Goal: Task Accomplishment & Management: Complete application form

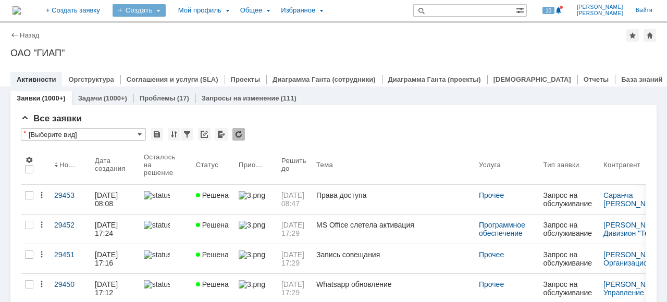
click at [166, 10] on div "Создать" at bounding box center [138, 10] width 53 height 12
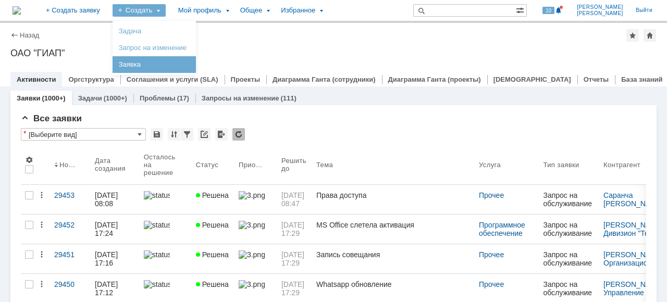
click at [185, 58] on link "Заявка" at bounding box center [154, 64] width 79 height 12
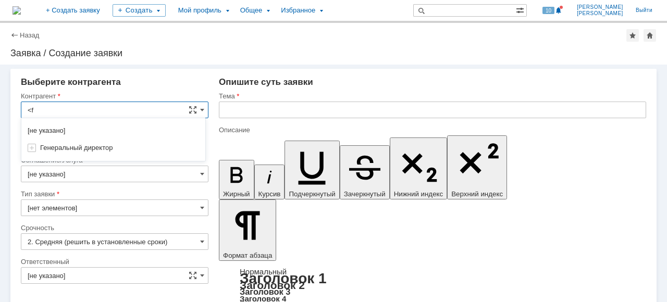
type input "<"
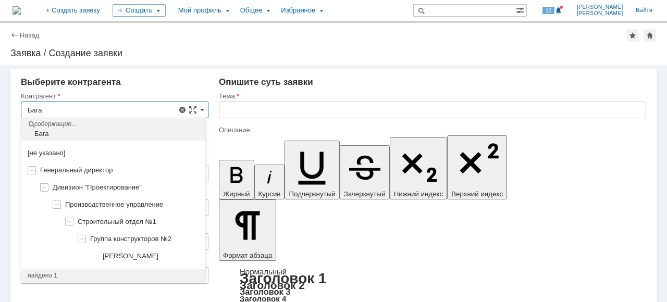
click at [158, 252] on span "[PERSON_NAME]" at bounding box center [131, 256] width 56 height 8
type input "[PERSON_NAME]"
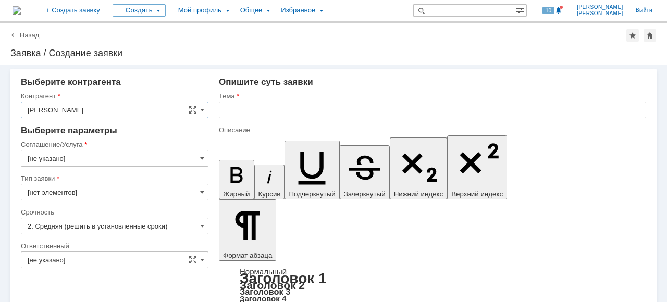
type input "[GEOGRAPHIC_DATA]"
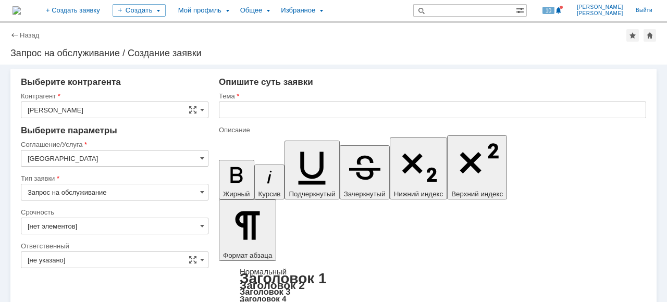
type input "2. Средняя (решить в установленные сроки)"
click at [152, 157] on input "[GEOGRAPHIC_DATA]" at bounding box center [114, 158] width 187 height 17
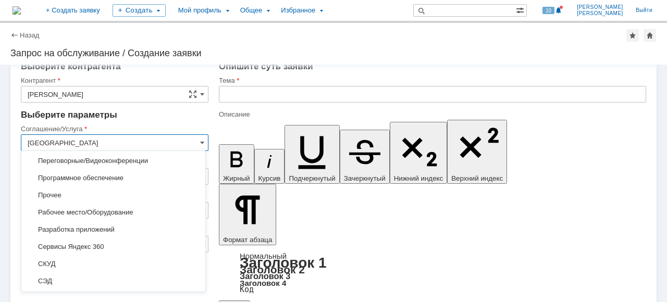
scroll to position [244, 0]
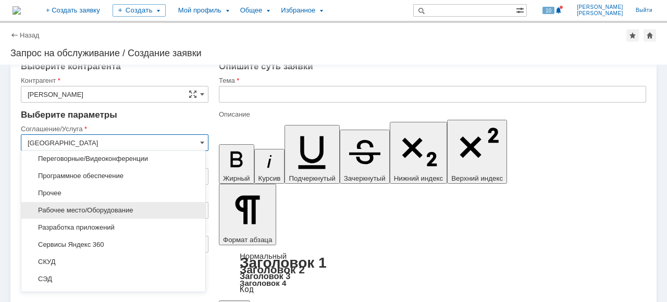
click at [159, 209] on span "Рабочее место/Оборудование" at bounding box center [113, 210] width 171 height 8
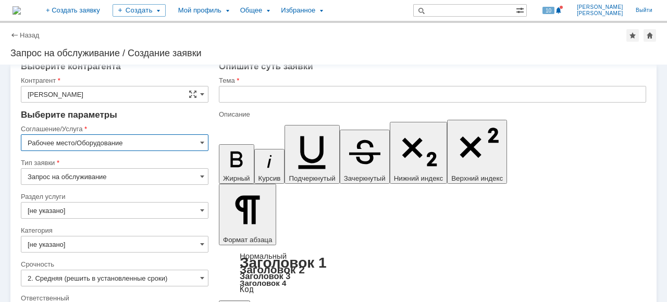
type input "Рабочее место/Оборудование"
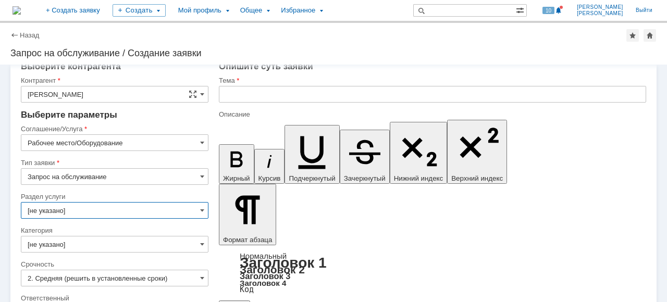
click at [164, 207] on input "[не указано]" at bounding box center [114, 210] width 187 height 17
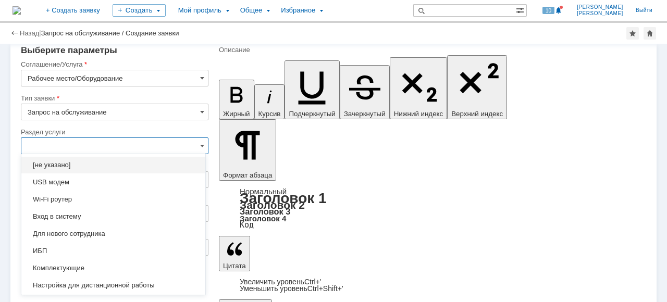
scroll to position [59, 0]
click at [102, 265] on span "Комплектующие" at bounding box center [113, 268] width 171 height 8
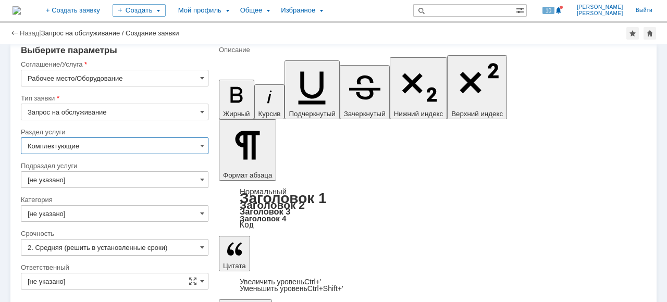
type input "Комплектующие"
click at [185, 179] on input "[не указано]" at bounding box center [114, 179] width 187 height 17
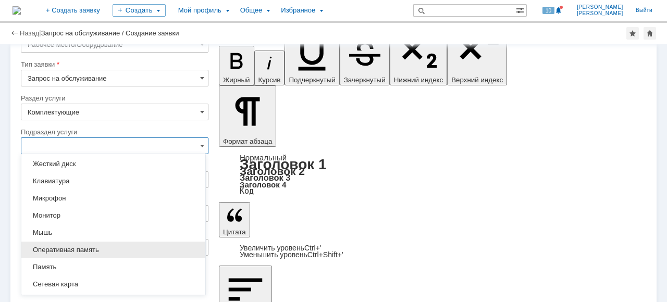
click at [136, 248] on span "Оперативная память" at bounding box center [113, 250] width 171 height 8
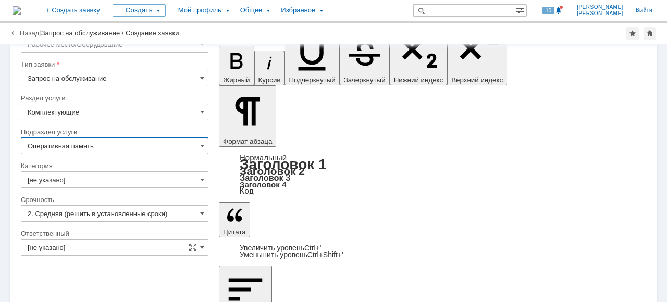
type input "Оперативная память"
click at [187, 181] on input "[не указано]" at bounding box center [114, 179] width 187 height 17
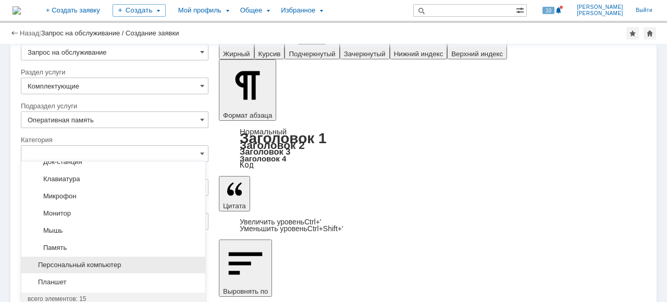
click at [121, 257] on div "Персональный компьютер" at bounding box center [113, 265] width 184 height 17
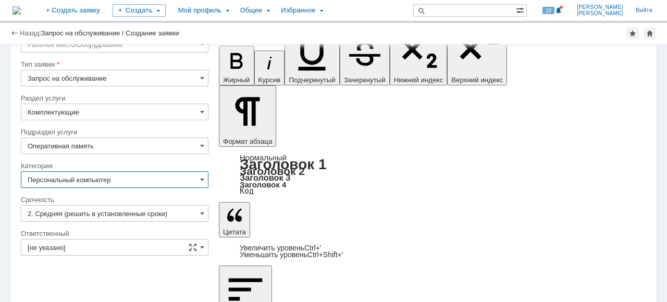
type input "Персональный компьютер"
click at [200, 247] on span at bounding box center [202, 247] width 4 height 8
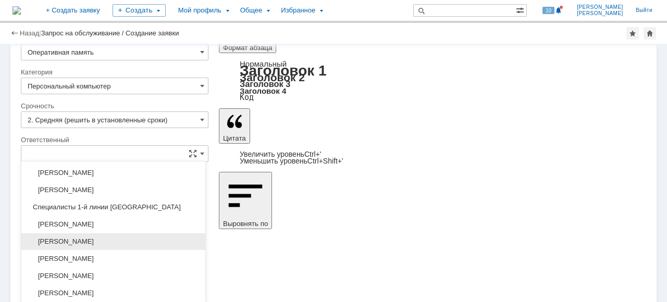
click at [148, 240] on span "[PERSON_NAME]" at bounding box center [113, 241] width 171 height 8
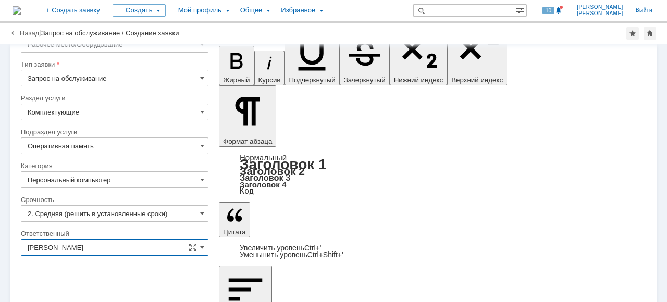
type input "[PERSON_NAME]"
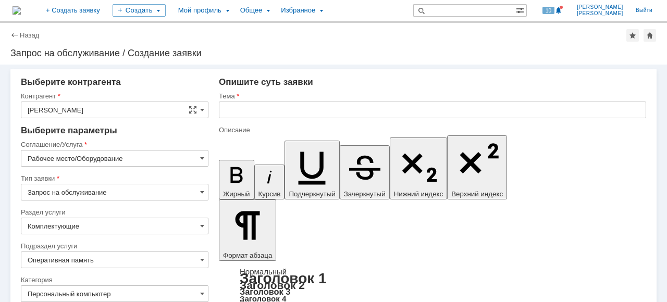
click at [235, 108] on input "text" at bounding box center [432, 110] width 427 height 17
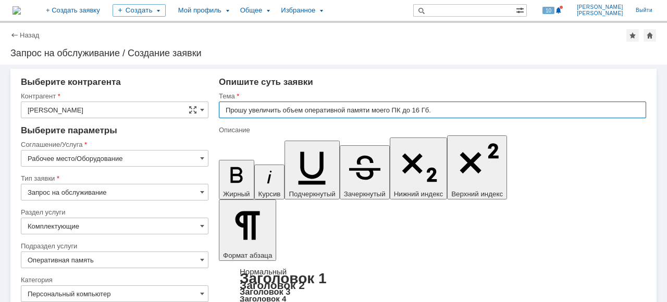
type input "Прошу увеличить объем оперативной памяти моего ПК до 16 Гб."
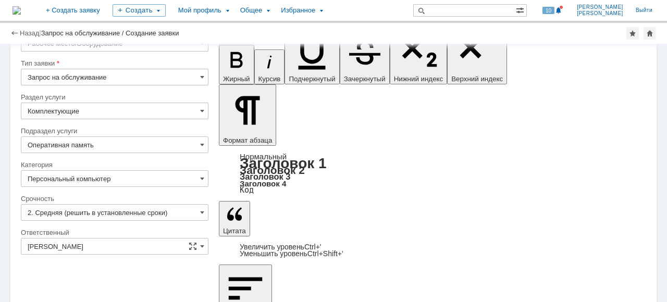
scroll to position [93, 0]
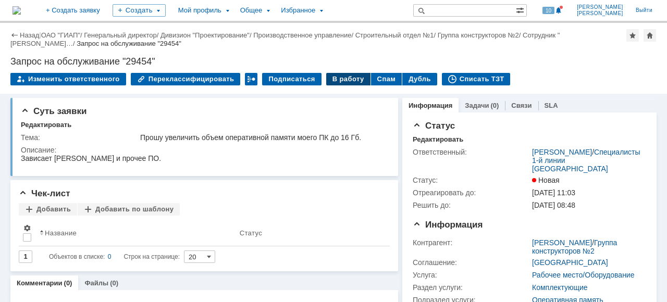
click at [340, 79] on div "В работу" at bounding box center [348, 79] width 44 height 12
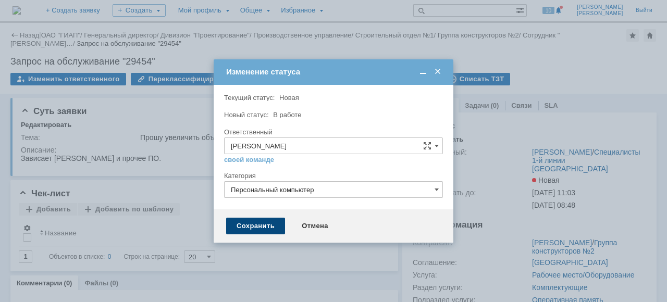
click at [255, 228] on div "Сохранить" at bounding box center [255, 226] width 59 height 17
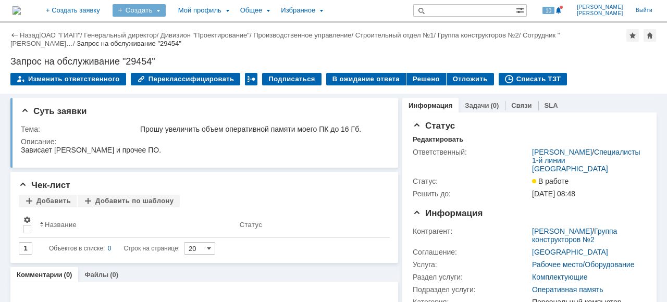
click at [166, 7] on div "Создать" at bounding box center [138, 10] width 53 height 12
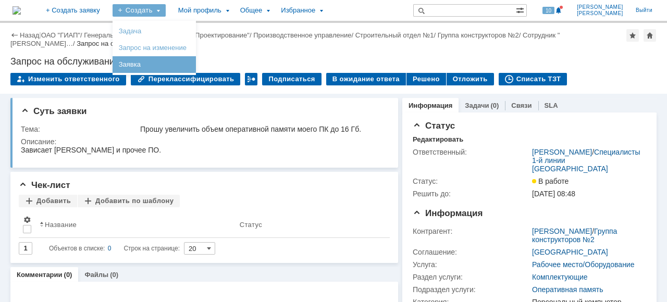
click at [183, 68] on link "Заявка" at bounding box center [154, 64] width 79 height 12
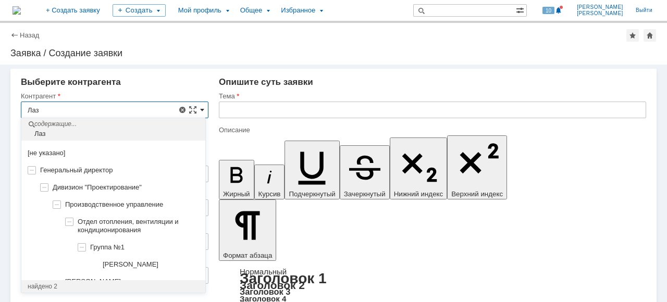
scroll to position [1, 0]
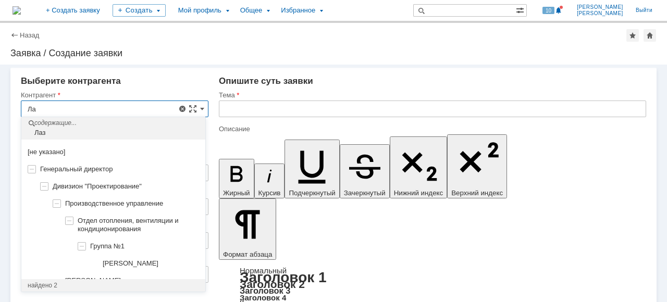
type input "Л"
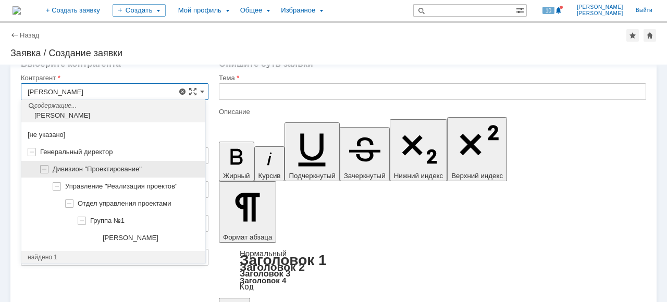
scroll to position [28, 0]
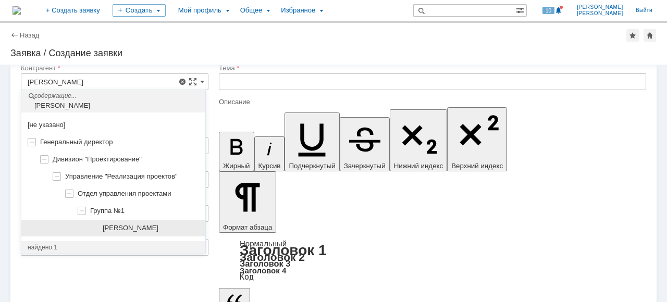
click at [167, 232] on div "[PERSON_NAME]" at bounding box center [151, 228] width 96 height 8
type input "[PERSON_NAME]"
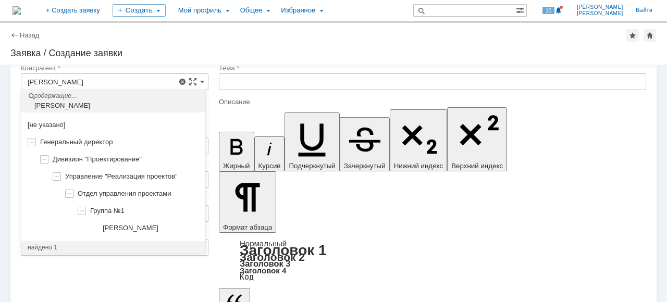
type input "[GEOGRAPHIC_DATA]"
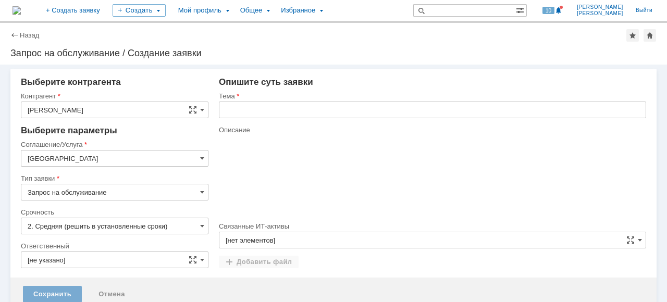
scroll to position [0, 0]
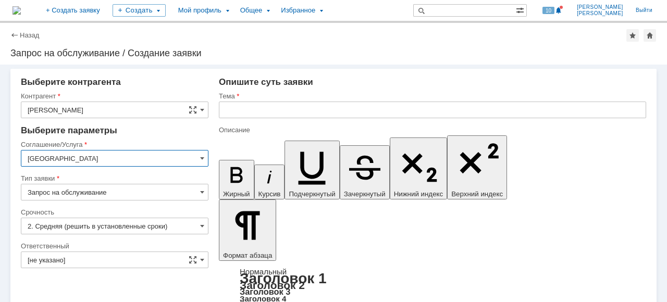
click at [184, 157] on input "[GEOGRAPHIC_DATA]" at bounding box center [114, 158] width 187 height 17
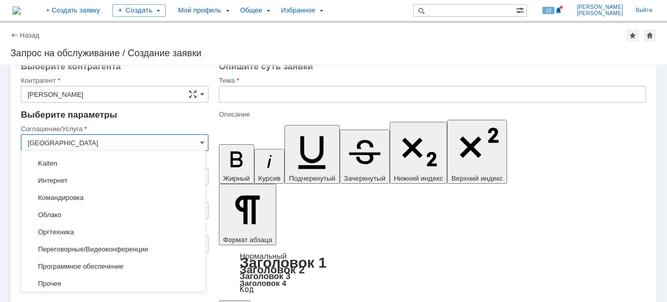
scroll to position [167, 0]
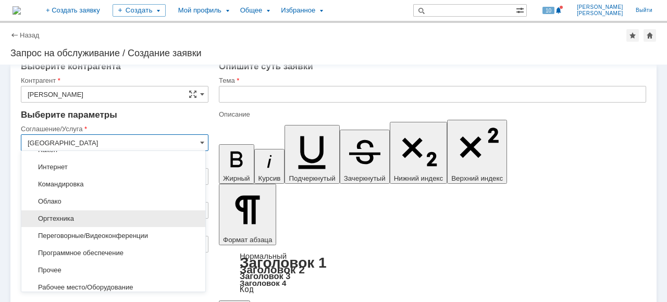
click at [114, 215] on span "Оргтехника" at bounding box center [113, 219] width 171 height 8
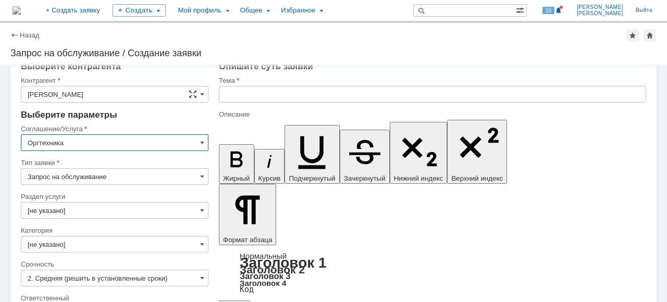
type input "Оргтехника"
click at [195, 213] on input "[не указано]" at bounding box center [114, 210] width 187 height 17
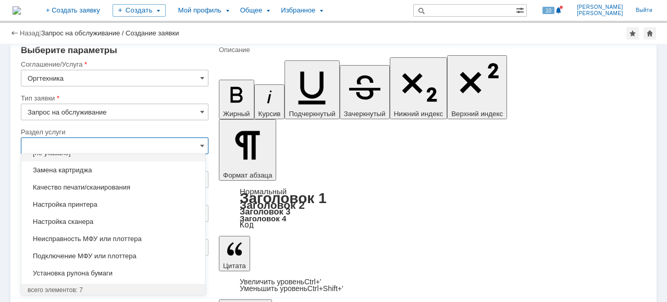
scroll to position [0, 0]
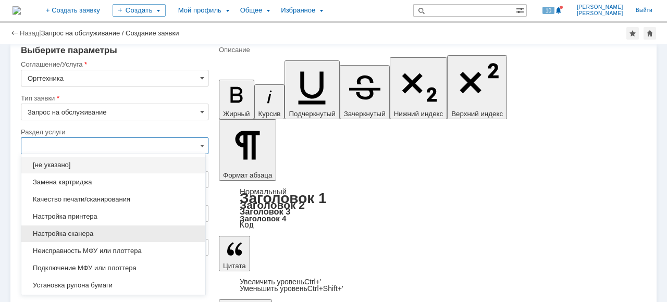
click at [113, 241] on div "Настройка сканера" at bounding box center [113, 233] width 184 height 17
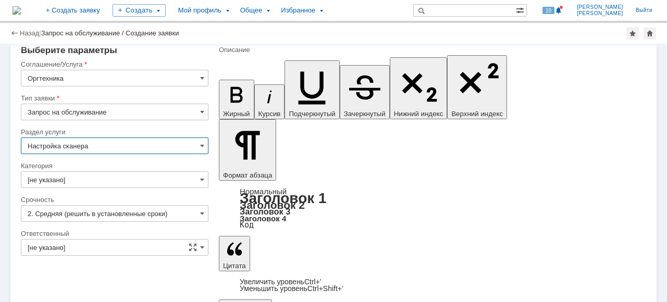
type input "Настройка сканера"
click at [201, 180] on span at bounding box center [202, 179] width 4 height 8
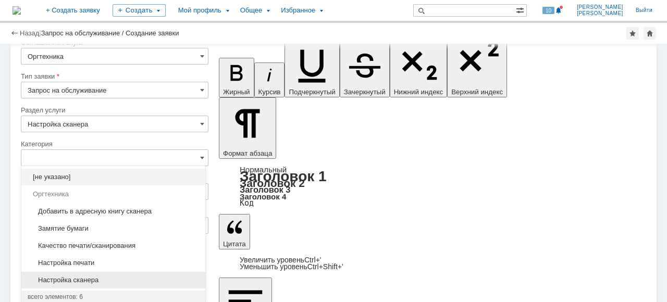
click at [131, 278] on span "Настройка сканера" at bounding box center [113, 280] width 171 height 8
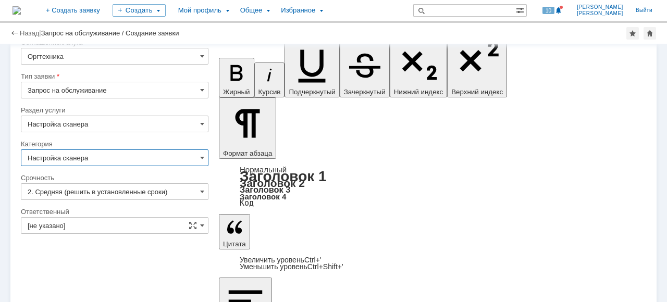
scroll to position [59, 0]
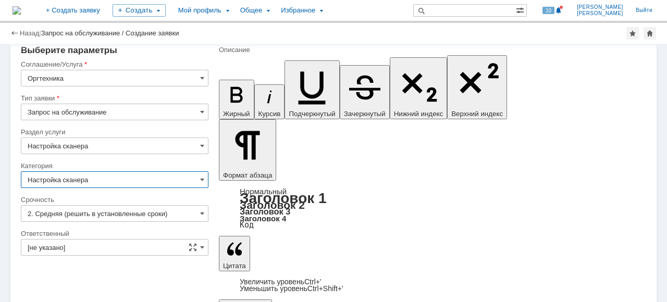
type input "Настройка сканера"
click at [203, 247] on input "[не указано]" at bounding box center [114, 247] width 187 height 17
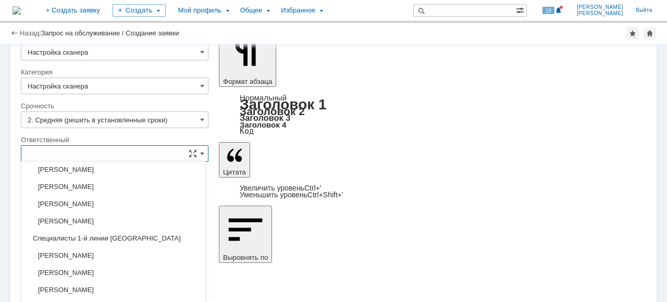
scroll to position [108, 0]
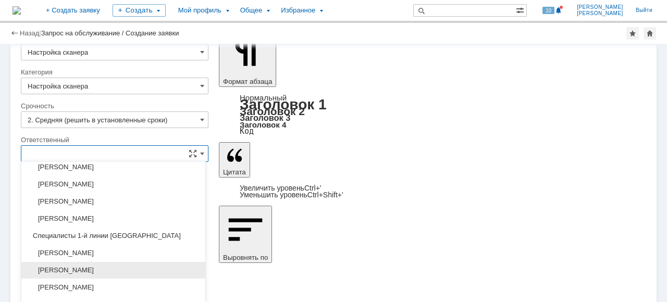
click at [121, 266] on span "[PERSON_NAME]" at bounding box center [113, 270] width 171 height 8
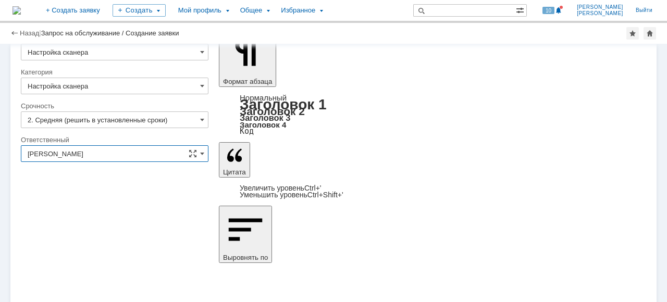
scroll to position [59, 0]
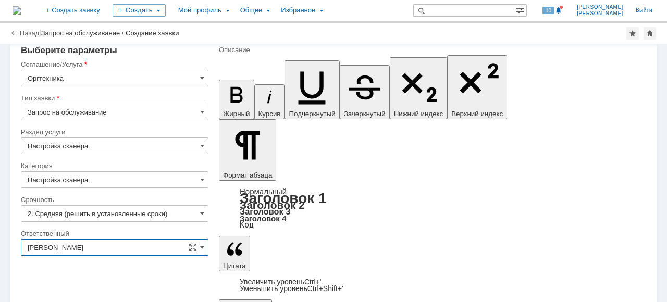
type input "[PERSON_NAME]"
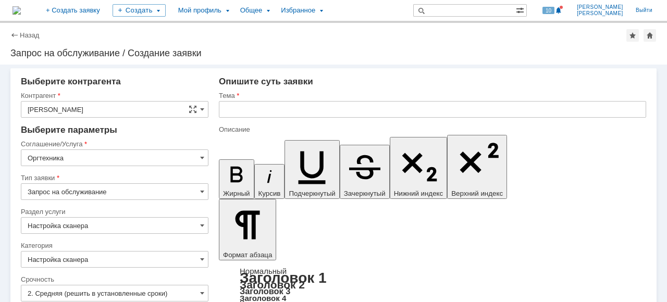
scroll to position [0, 0]
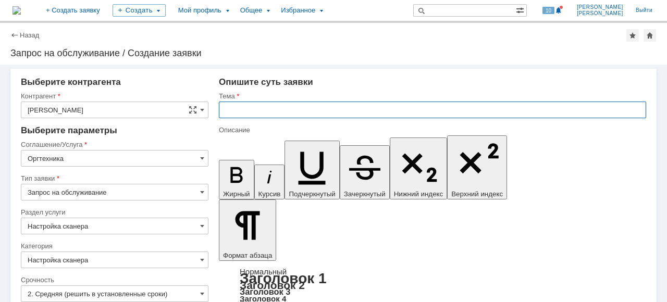
click at [273, 110] on input "text" at bounding box center [432, 110] width 427 height 17
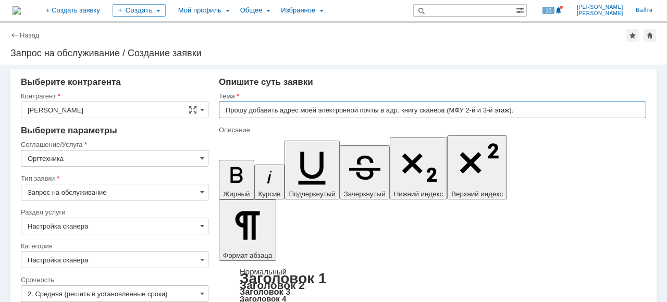
type input "Прошу добавить адрес моей электронной почты в адр. книгу сканера (МФУ 2-й и 3-й…"
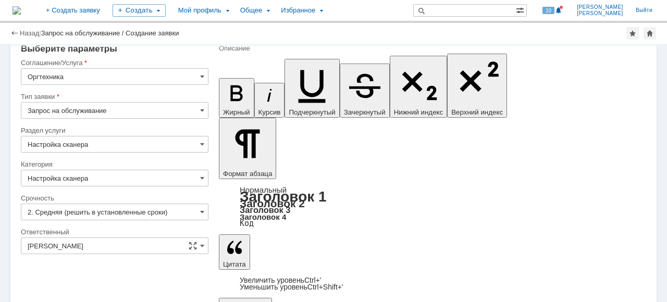
scroll to position [59, 0]
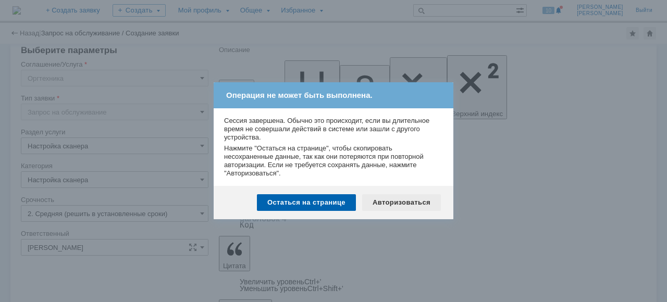
click at [381, 205] on div "Авторизоваться" at bounding box center [401, 202] width 79 height 17
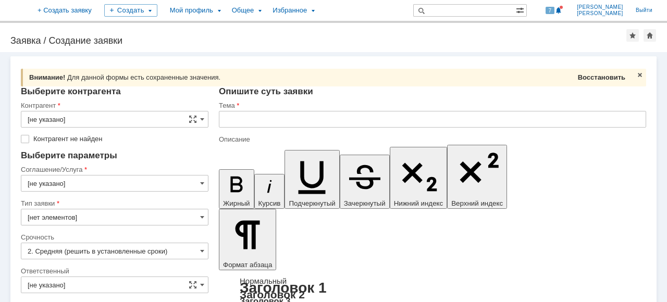
click at [601, 74] on span "Восстановить" at bounding box center [600, 77] width 47 height 8
type input "[PERSON_NAME]"
type input "Прошу добавить адрес моей электронной почты в адр. книгу сканера (МФУ 2-й и 3-й…"
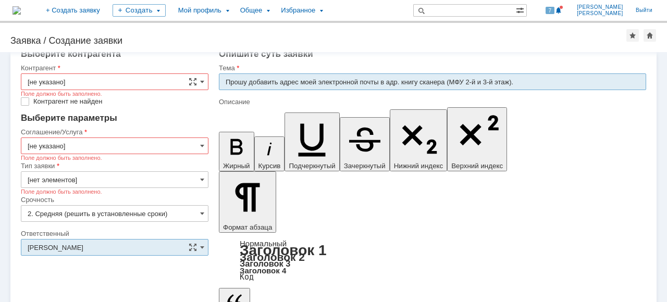
click at [204, 82] on input "[не указано]" at bounding box center [114, 81] width 187 height 17
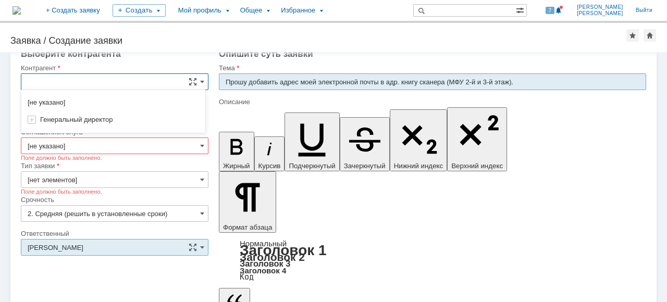
click at [127, 81] on input "text" at bounding box center [114, 81] width 187 height 17
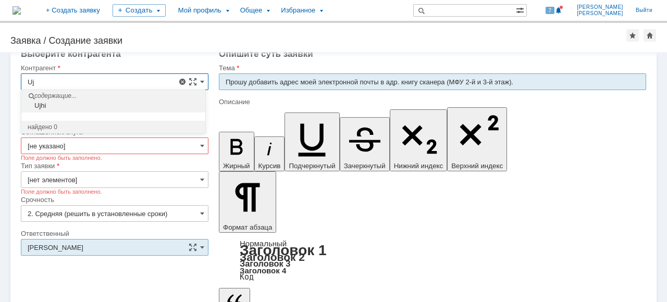
type input "U"
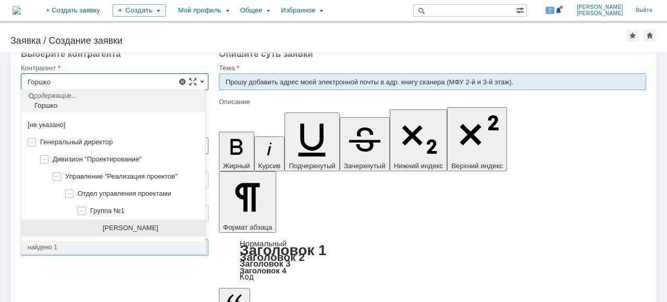
click at [147, 232] on span "[PERSON_NAME]" at bounding box center [131, 228] width 56 height 8
type input "[PERSON_NAME]"
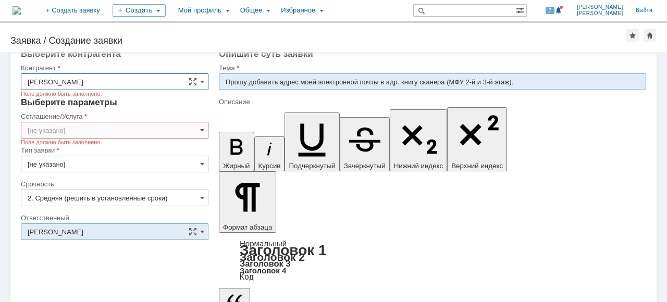
type input "[GEOGRAPHIC_DATA]"
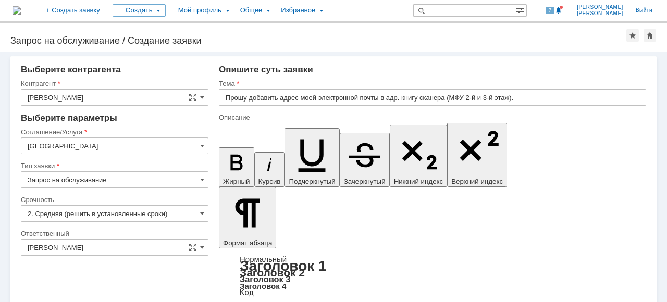
scroll to position [0, 0]
click at [185, 147] on input "[GEOGRAPHIC_DATA]" at bounding box center [114, 145] width 187 height 17
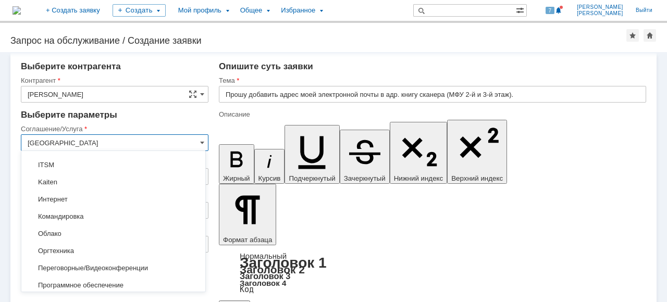
scroll to position [144, 0]
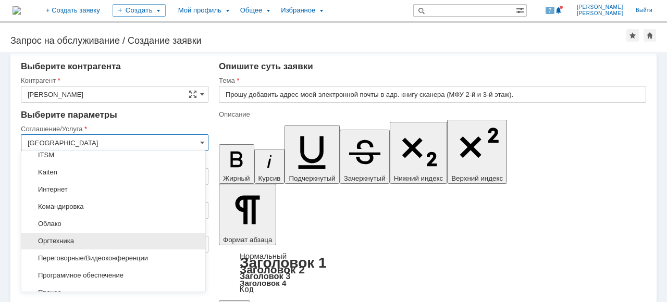
click at [125, 242] on span "Оргтехника" at bounding box center [113, 241] width 171 height 8
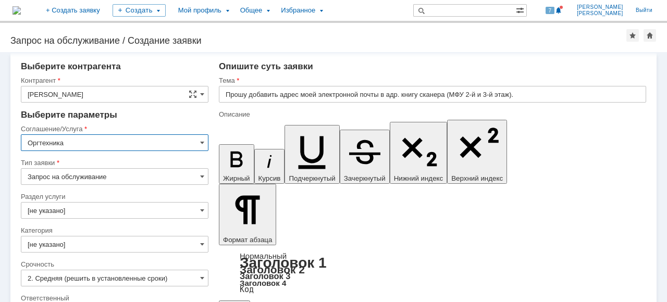
type input "Оргтехника"
click at [185, 174] on input "Запрос на обслуживание" at bounding box center [114, 176] width 187 height 17
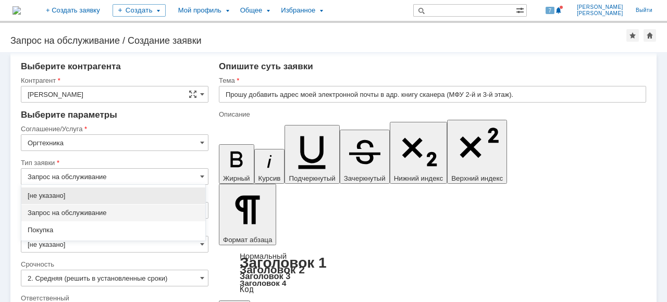
click at [117, 211] on span "Запрос на обслуживание" at bounding box center [113, 213] width 171 height 8
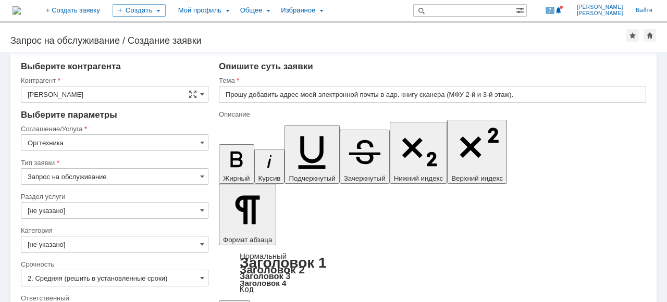
type input "Запрос на обслуживание"
click at [119, 213] on input "[не указано]" at bounding box center [114, 210] width 187 height 17
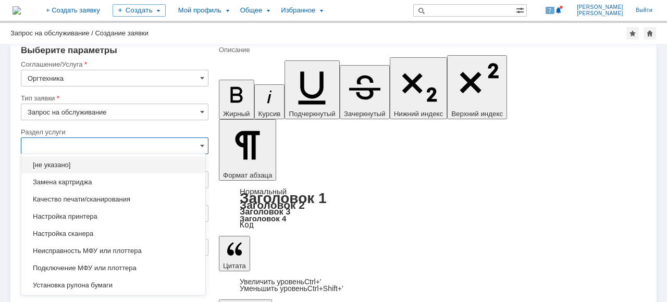
scroll to position [59, 0]
click at [79, 232] on span "Настройка сканера" at bounding box center [113, 234] width 171 height 8
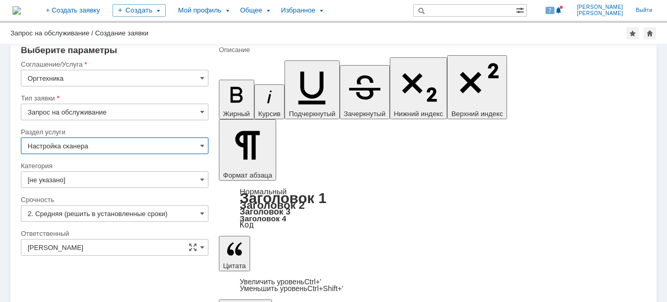
type input "Настройка сканера"
click at [182, 182] on input "[не указано]" at bounding box center [114, 179] width 187 height 17
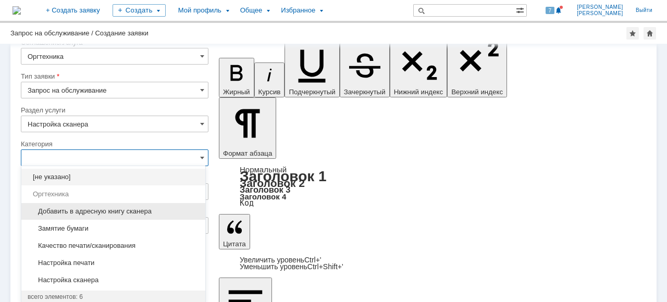
click at [154, 210] on span "Добавить в адресную книгу сканера" at bounding box center [113, 211] width 171 height 8
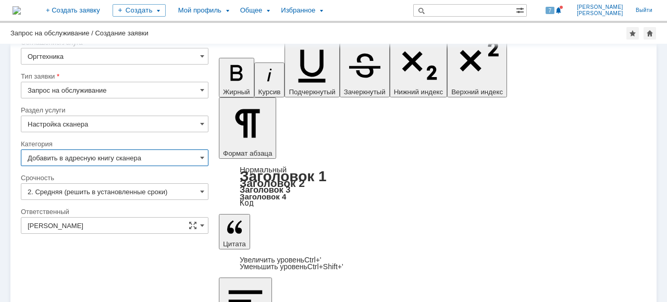
scroll to position [59, 0]
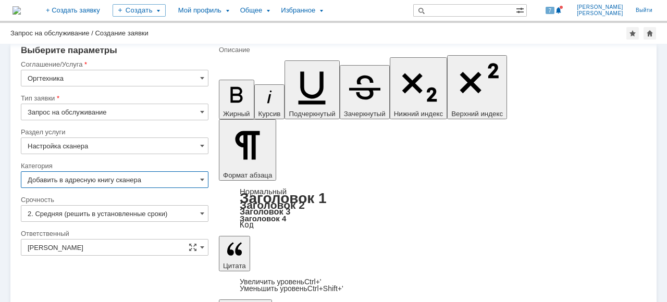
type input "Добавить в адресную книгу сканера"
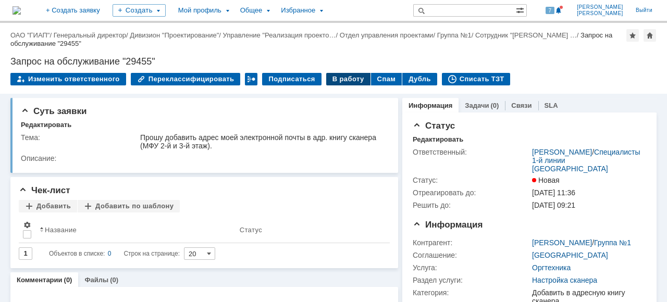
click at [343, 80] on div "В работу" at bounding box center [348, 79] width 44 height 12
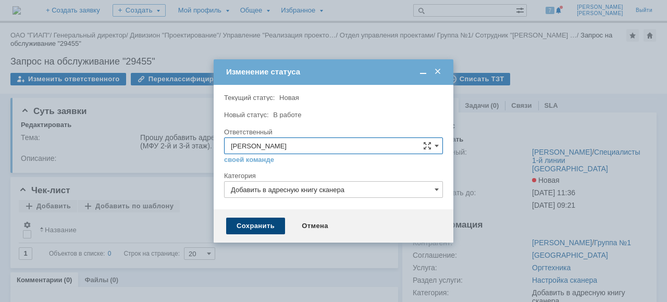
click at [259, 223] on div "Сохранить" at bounding box center [255, 226] width 59 height 17
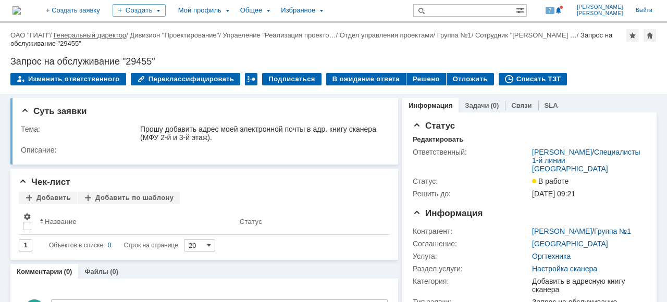
click at [61, 35] on link "Генеральный директор" at bounding box center [90, 35] width 72 height 8
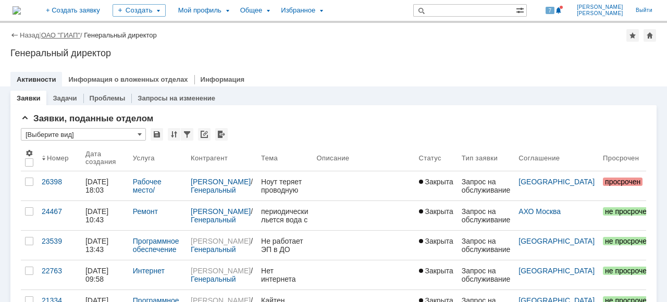
click at [52, 36] on link "ОАО "ГИАП"" at bounding box center [60, 35] width 39 height 8
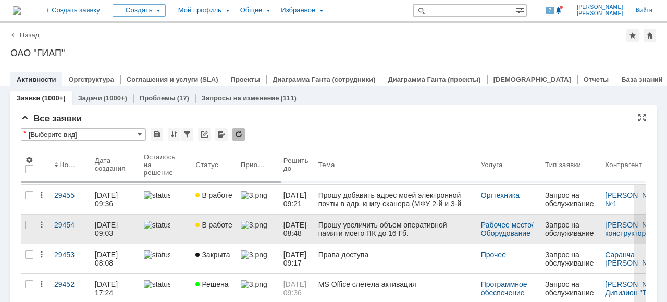
click at [180, 229] on div at bounding box center [166, 225] width 44 height 8
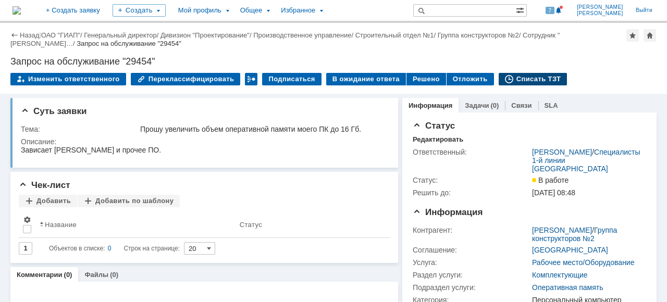
click at [532, 81] on div "Списать ТЗТ" at bounding box center [532, 79] width 69 height 12
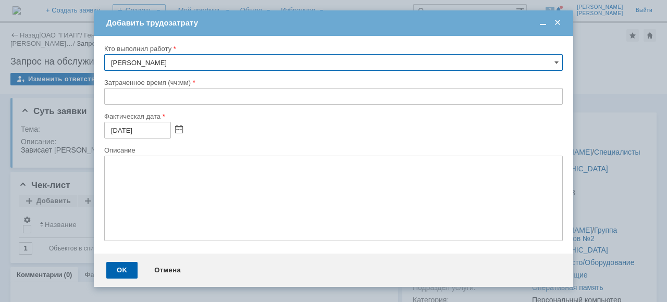
click at [108, 96] on input "text" at bounding box center [333, 96] width 458 height 17
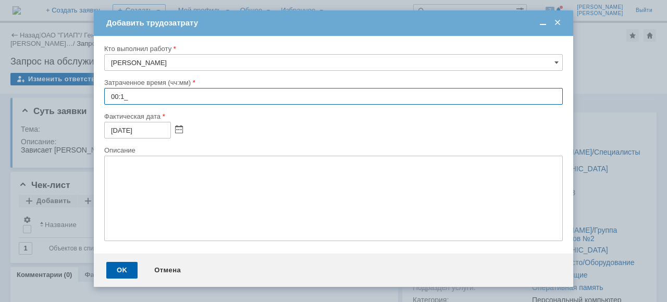
type input "00:15"
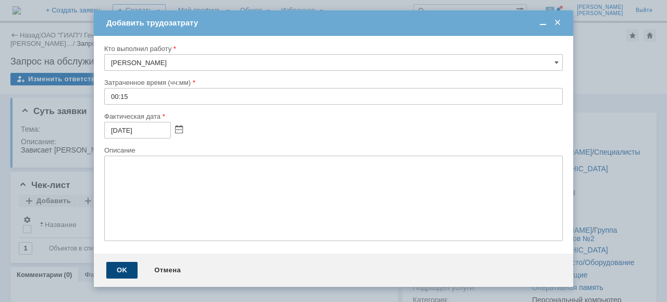
click at [109, 275] on div "OK" at bounding box center [121, 270] width 31 height 17
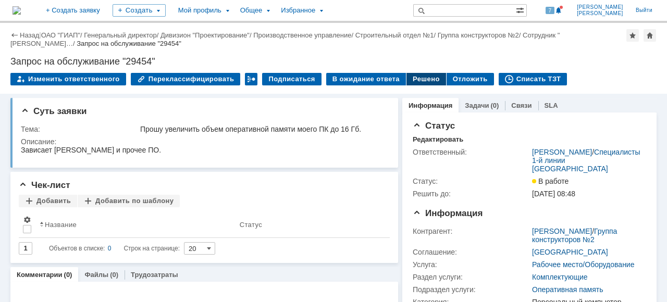
click at [412, 79] on div "Решено" at bounding box center [426, 79] width 40 height 12
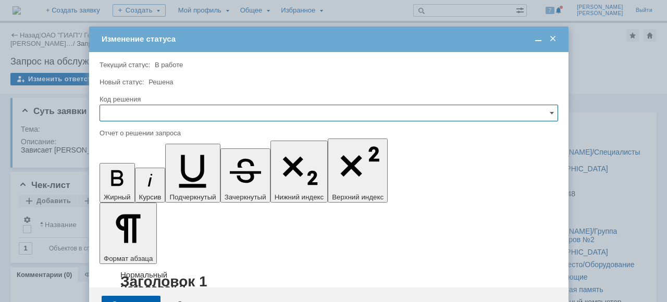
click at [144, 109] on input "text" at bounding box center [328, 113] width 458 height 17
click at [134, 181] on span "Решено" at bounding box center [328, 183] width 445 height 8
type input "Решено"
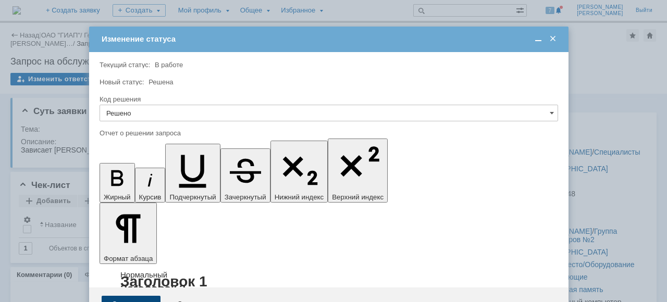
click at [137, 296] on div "Сохранить" at bounding box center [131, 304] width 59 height 17
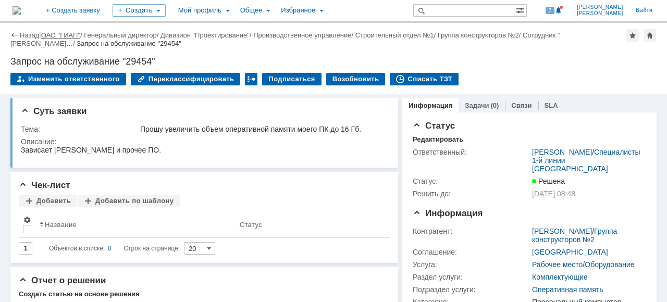
click at [59, 34] on link "ОАО "ГИАП"" at bounding box center [60, 35] width 39 height 8
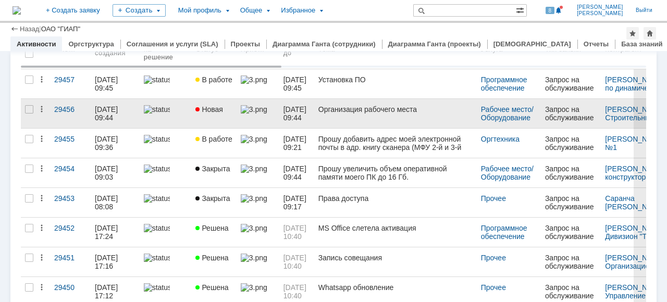
scroll to position [104, 0]
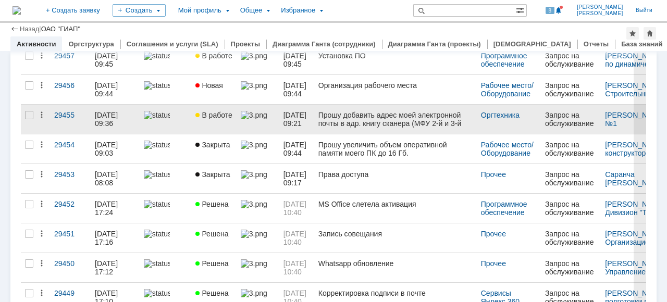
click at [198, 123] on link "В работе" at bounding box center [213, 119] width 45 height 29
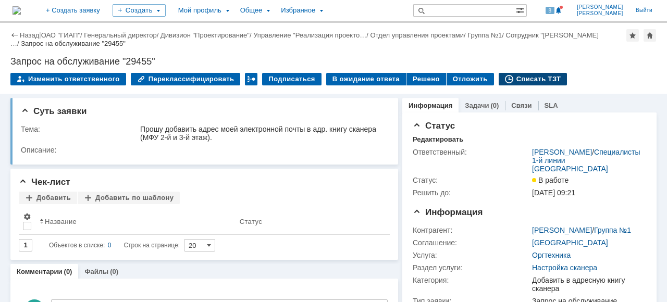
click at [535, 82] on div "Списать ТЗТ" at bounding box center [532, 79] width 69 height 12
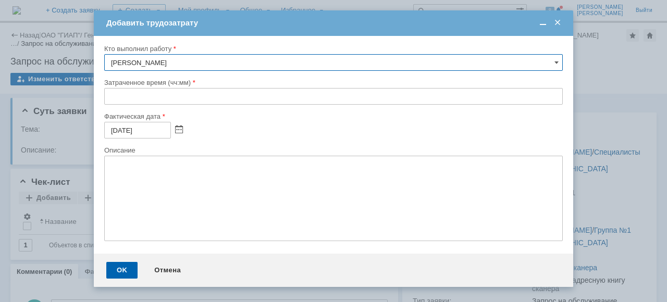
click at [108, 93] on input "text" at bounding box center [333, 96] width 458 height 17
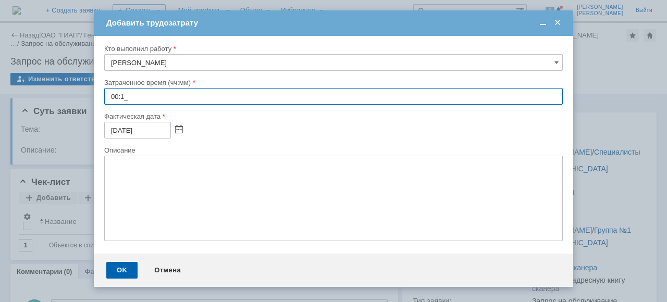
type input "00:15"
click at [128, 272] on div "OK" at bounding box center [121, 270] width 31 height 17
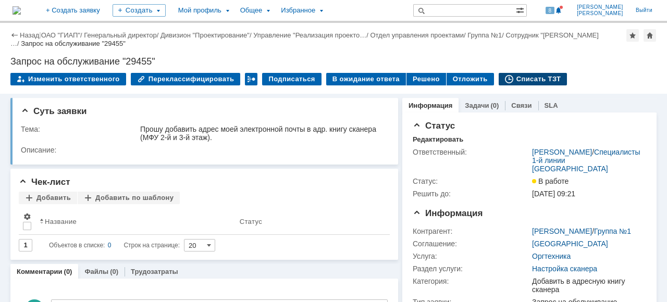
click at [513, 80] on div "Списать ТЗТ" at bounding box center [532, 79] width 69 height 12
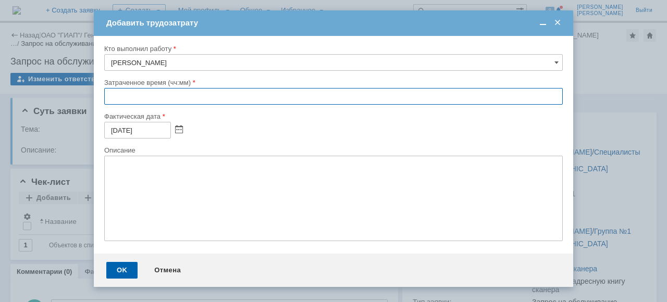
drag, startPoint x: 108, startPoint y: 93, endPoint x: 104, endPoint y: 100, distance: 8.4
click at [108, 93] on input "text" at bounding box center [333, 96] width 458 height 17
type input "00:15"
click at [128, 276] on div "OK" at bounding box center [121, 270] width 31 height 17
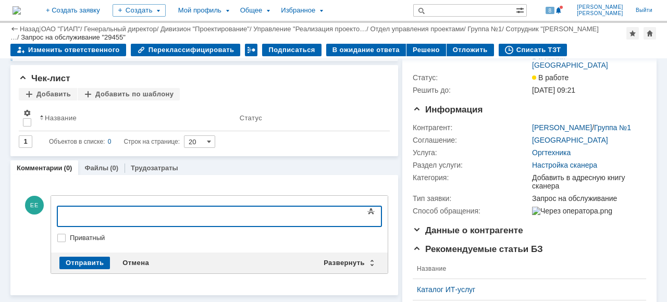
scroll to position [52, 0]
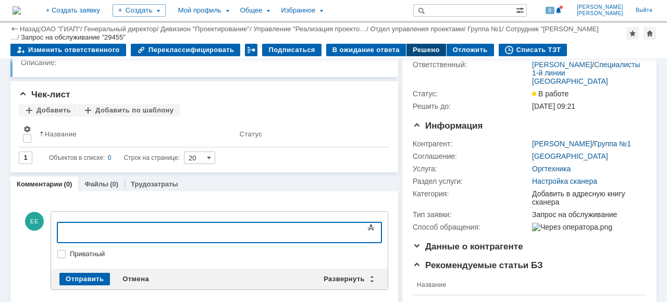
click at [411, 54] on div "Решено" at bounding box center [426, 50] width 40 height 12
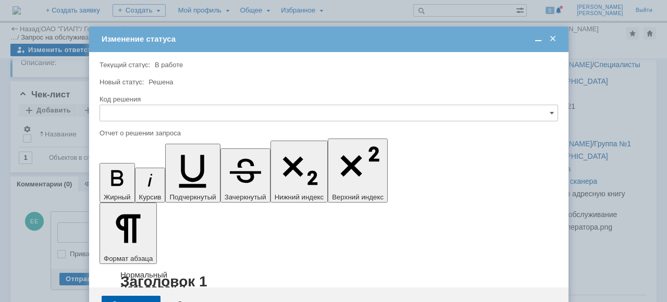
scroll to position [0, 0]
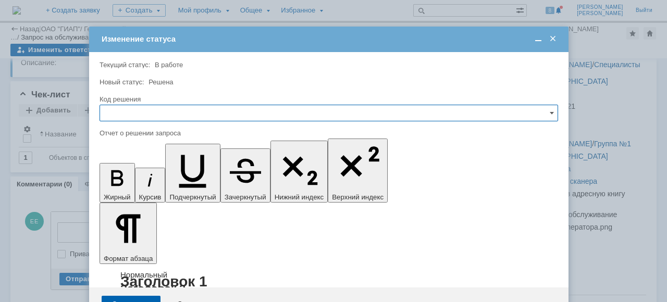
click at [136, 114] on input "text" at bounding box center [328, 113] width 458 height 17
click at [141, 184] on span "Решено" at bounding box center [328, 183] width 445 height 8
type input "Решено"
click at [139, 296] on div "Сохранить" at bounding box center [131, 304] width 59 height 17
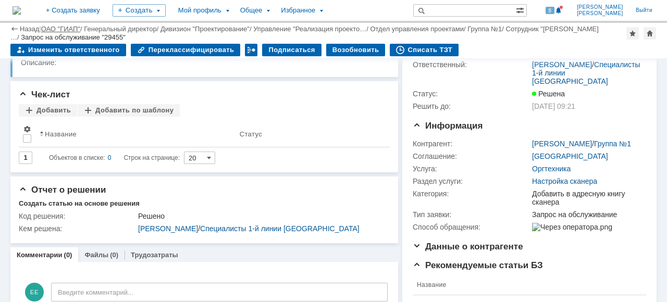
click at [56, 27] on link "ОАО "ГИАП"" at bounding box center [60, 29] width 39 height 8
